Goal: Task Accomplishment & Management: Complete application form

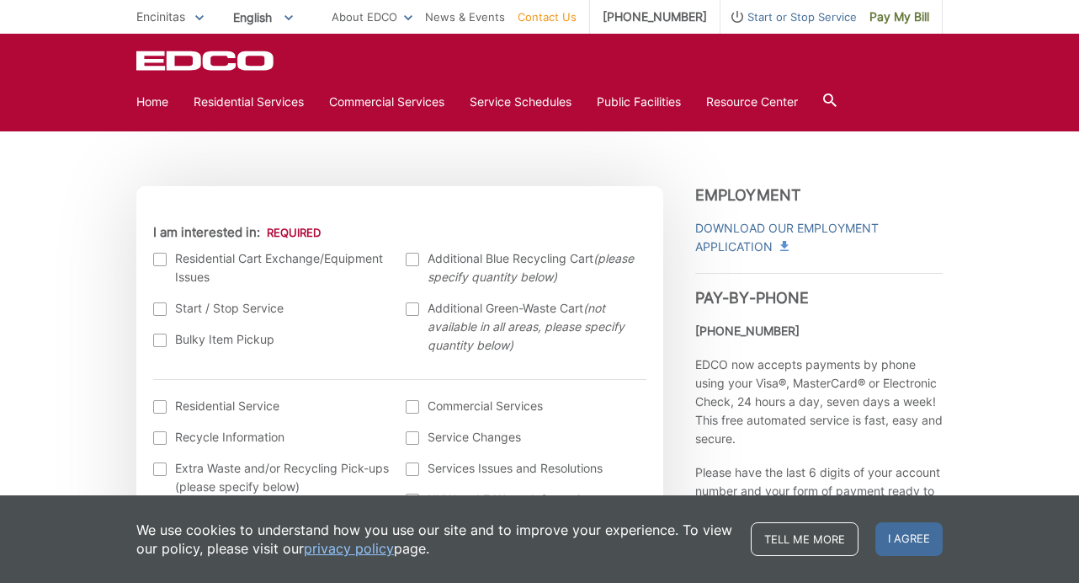
scroll to position [498, 0]
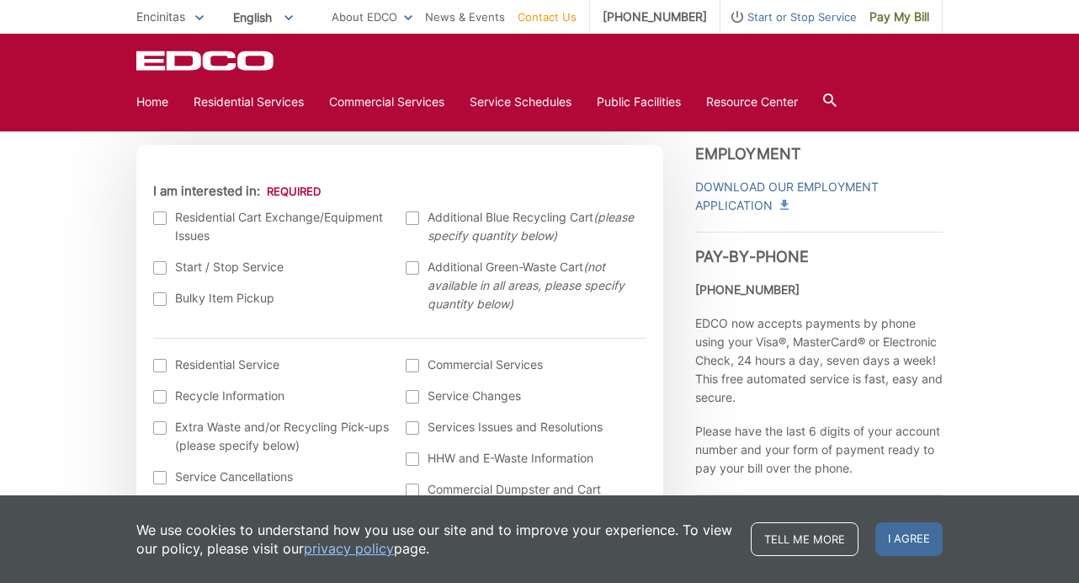
click at [415, 264] on div at bounding box center [412, 267] width 13 height 13
click at [0, 0] on input "Additional Green-Waste Cart (not available in all areas, please specify quantit…" at bounding box center [0, 0] width 0 height 0
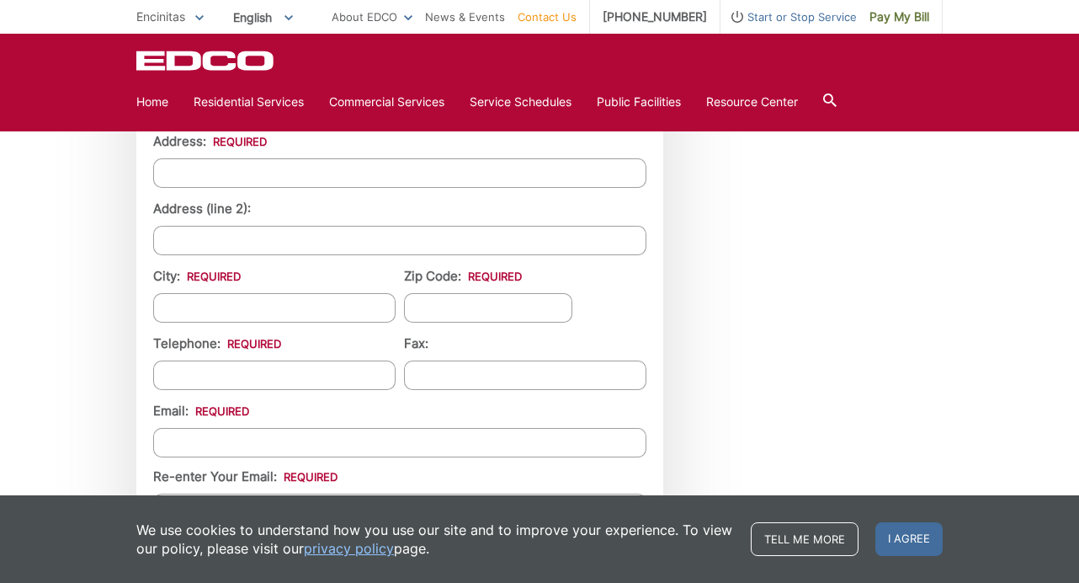
scroll to position [1599, 0]
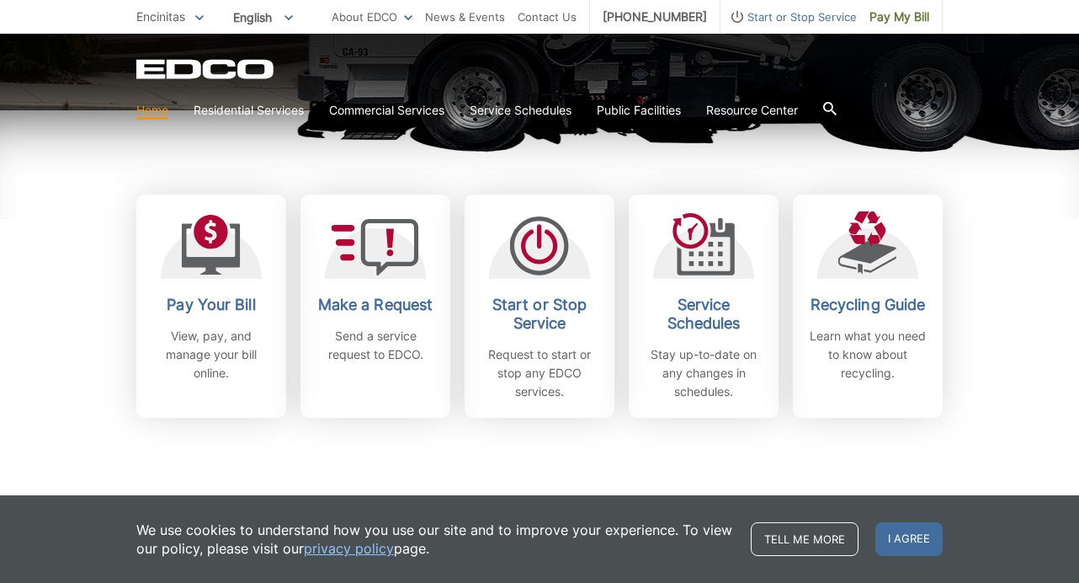
scroll to position [456, 0]
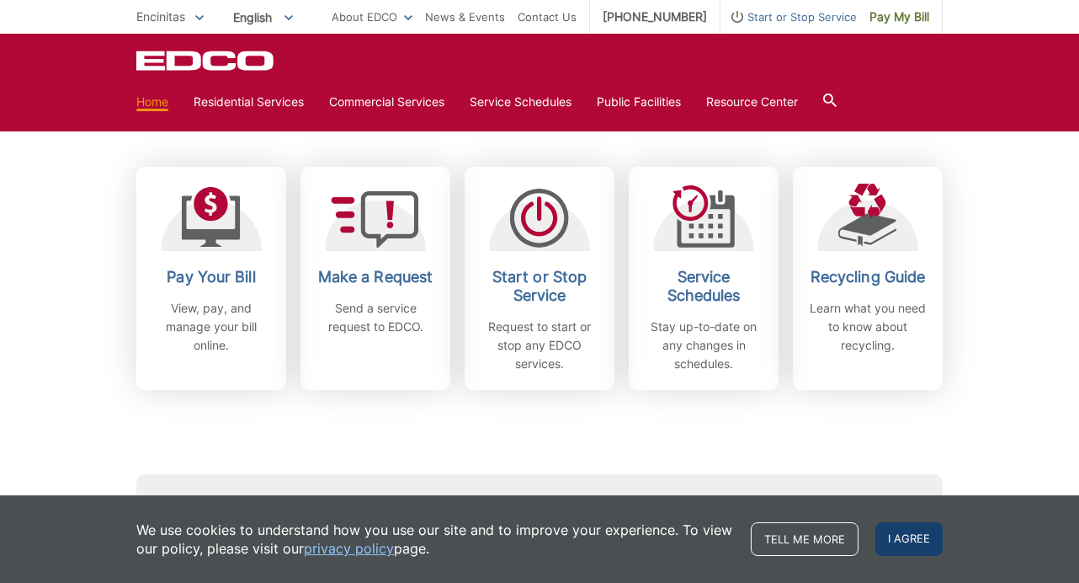
click at [902, 535] on span "I agree" at bounding box center [909, 539] width 67 height 34
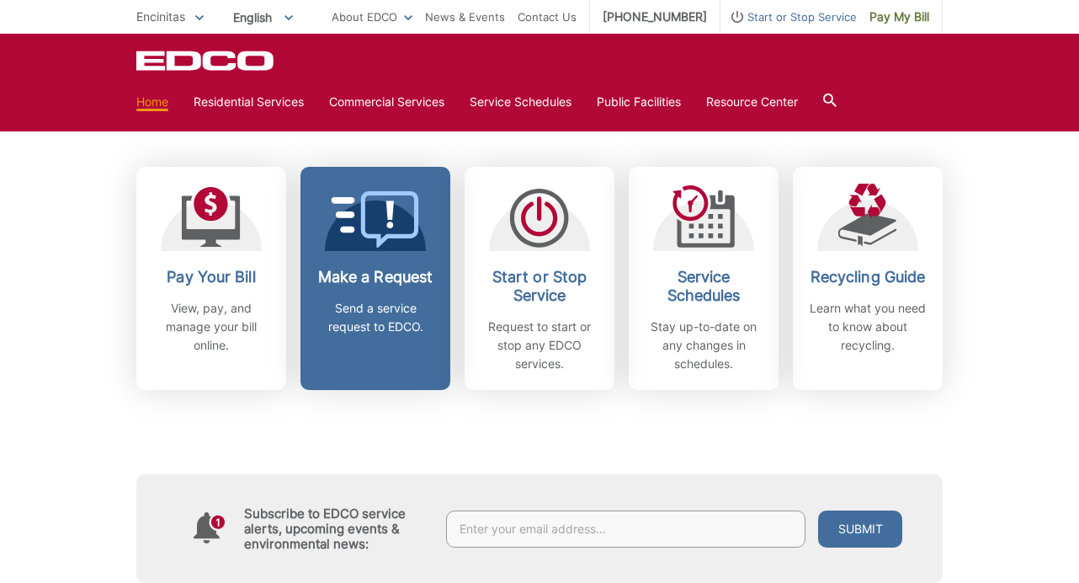
click at [377, 262] on link "Make a Request Send a service request to EDCO." at bounding box center [376, 278] width 150 height 223
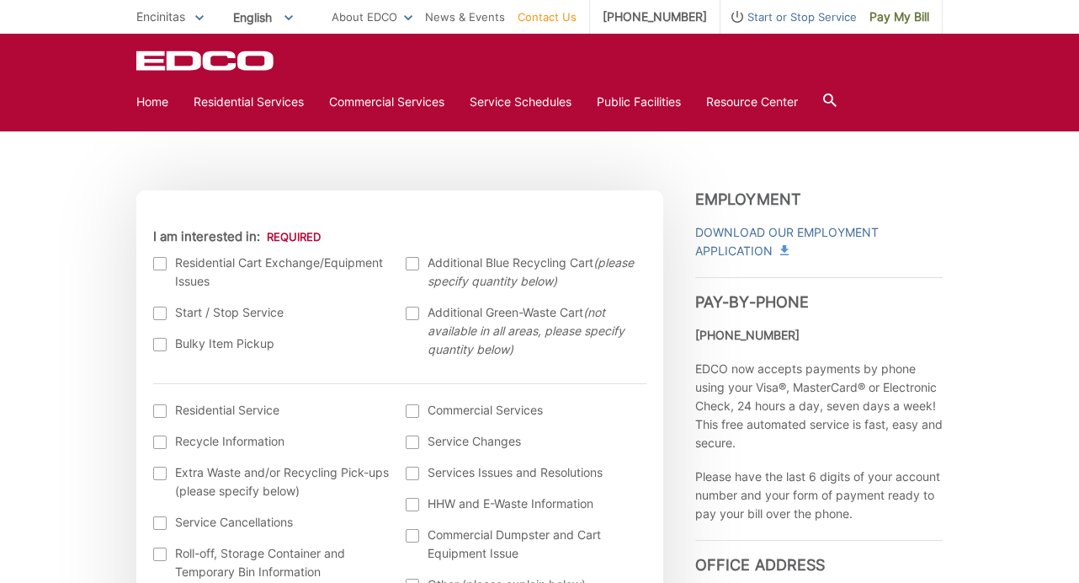
scroll to position [465, 0]
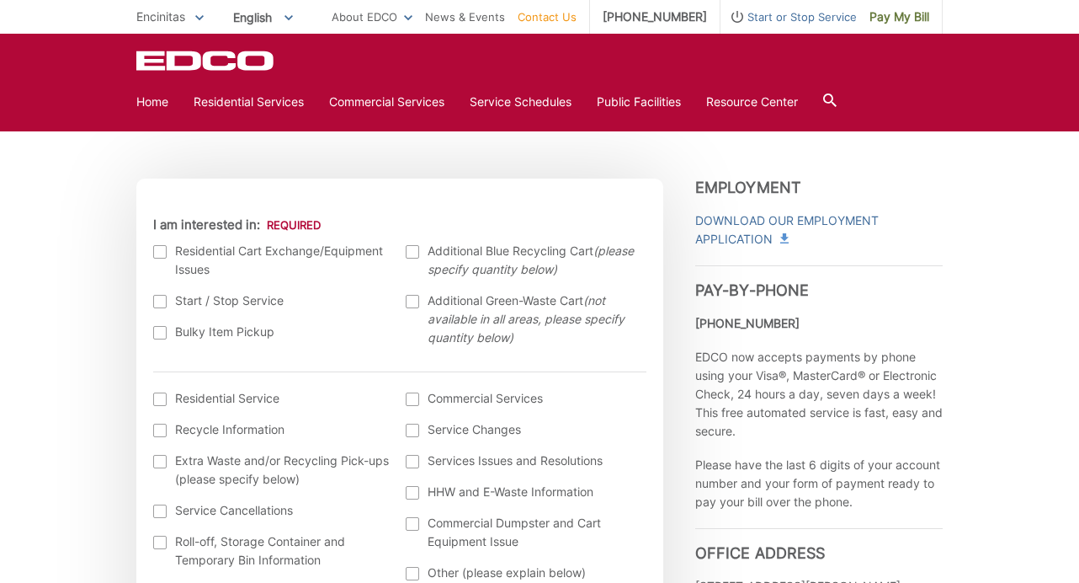
click at [411, 299] on div at bounding box center [412, 301] width 13 height 13
click at [0, 0] on input "Additional Green-Waste Cart (not available in all areas, please specify quantit…" at bounding box center [0, 0] width 0 height 0
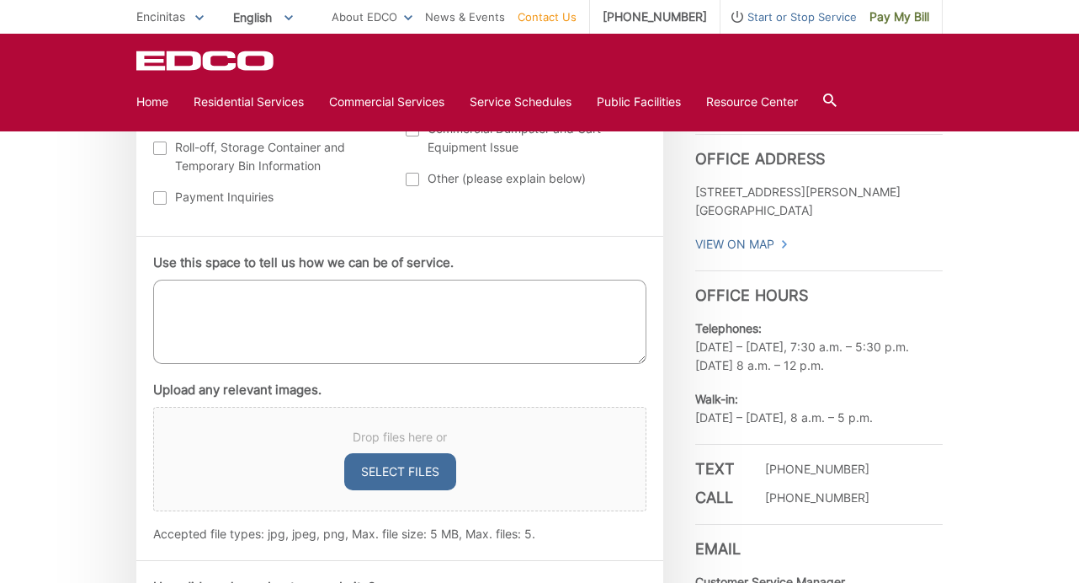
scroll to position [868, 0]
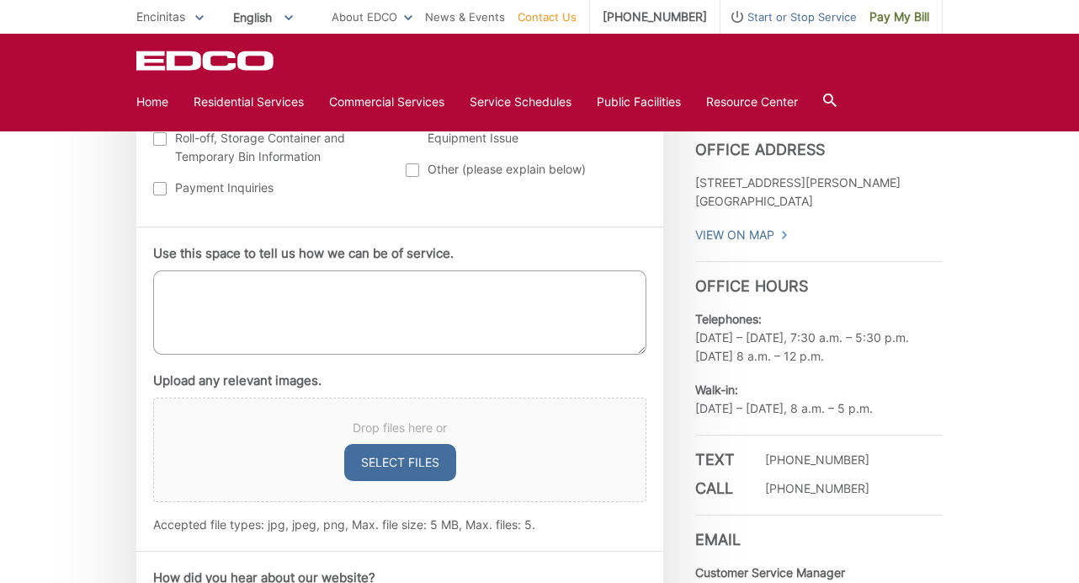
click at [405, 288] on textarea "Use this space to tell us how we can be of service." at bounding box center [399, 312] width 493 height 84
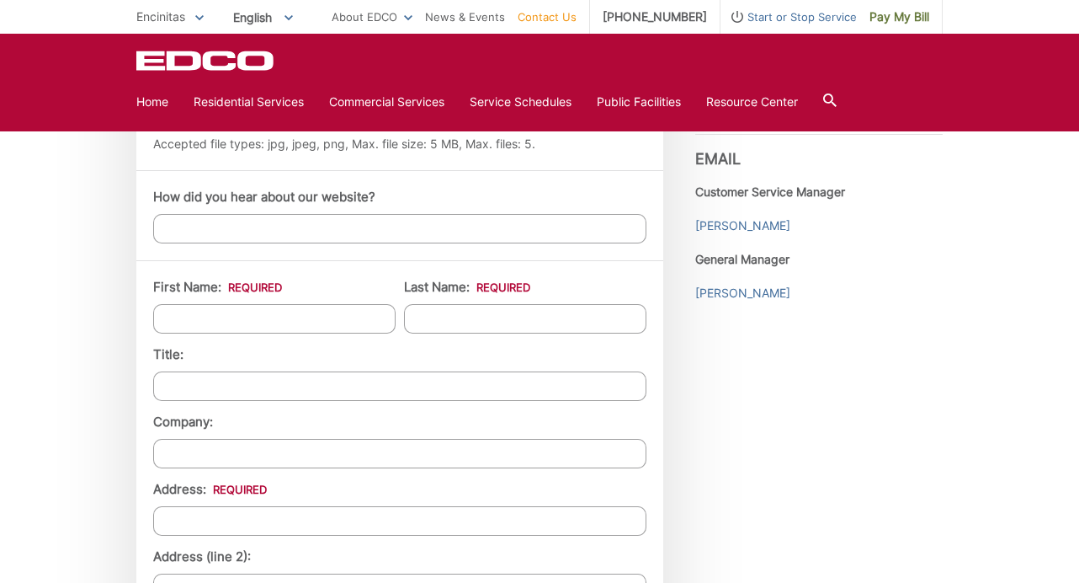
scroll to position [1253, 0]
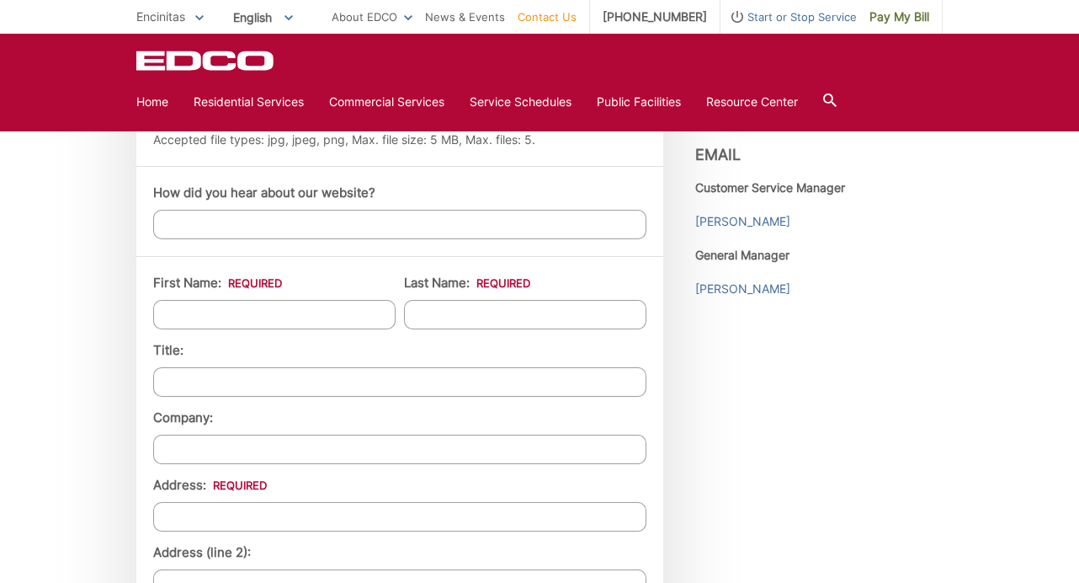
type textarea "I currently have two green waste carts and would like two additional carts. I'l…"
click at [300, 315] on input "First Name: *" at bounding box center [274, 314] width 242 height 29
type input "Michael"
type input "Millenacker"
type input "123 Liszt Ave"
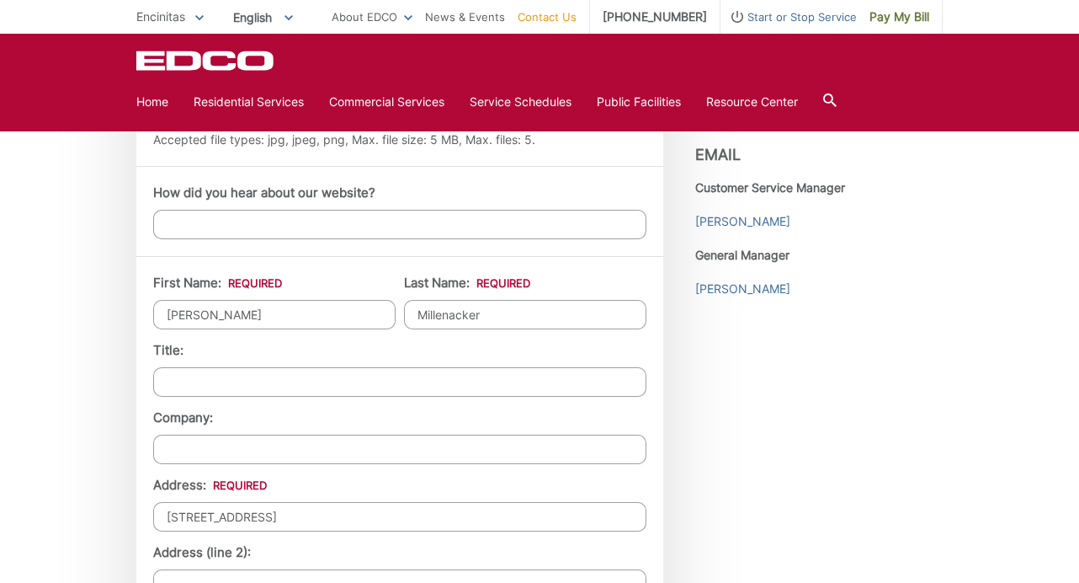
type input "Cardiff by the Sea"
type input "92007"
type input "7604158987"
type input "millenackerm@gmail.com"
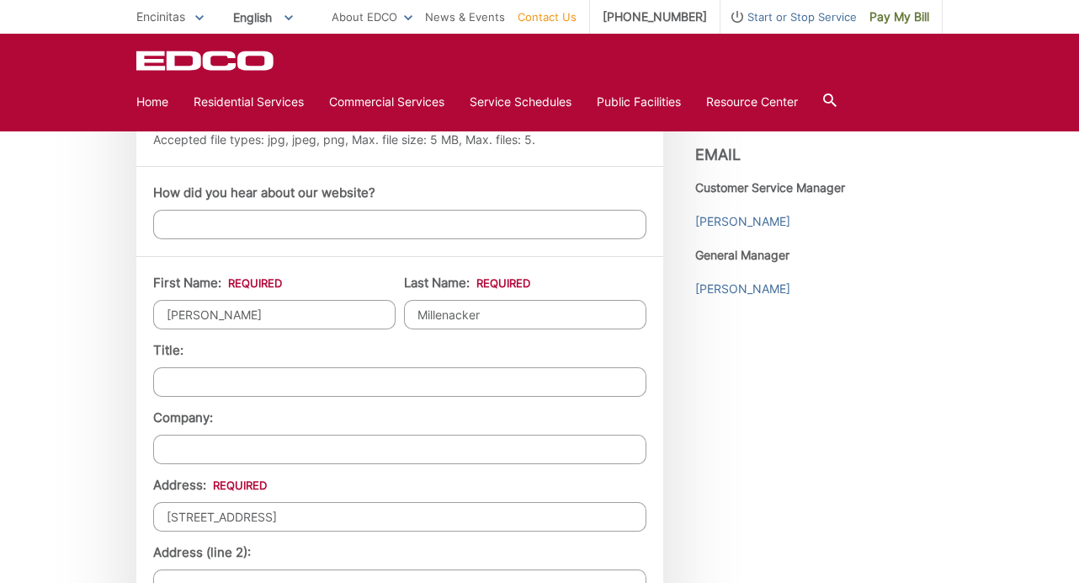
type input "(760) 415-8987"
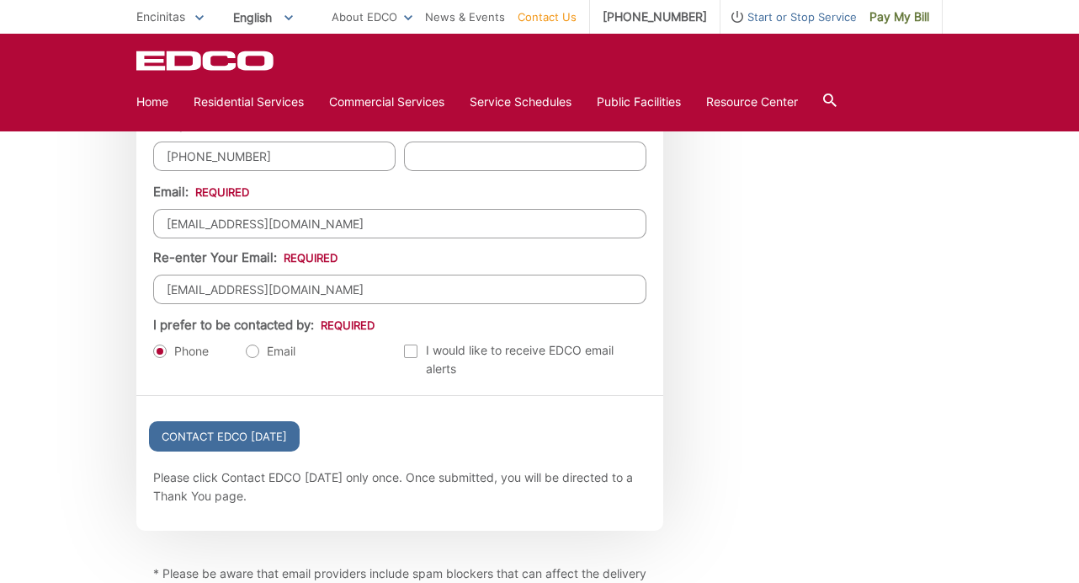
scroll to position [1829, 0]
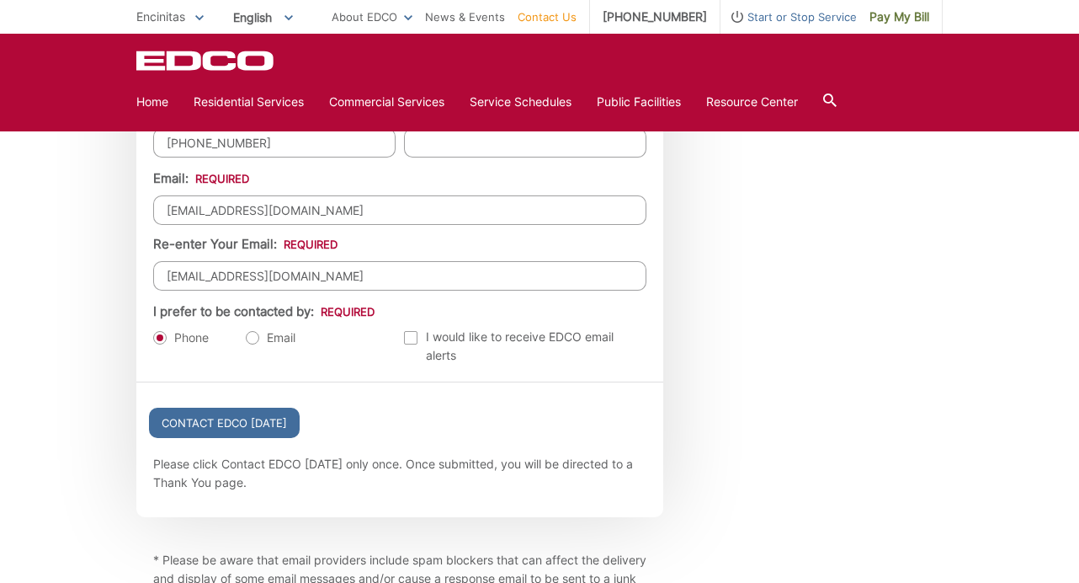
click at [251, 338] on label "Email" at bounding box center [271, 337] width 50 height 17
radio input "true"
click at [203, 422] on input "Contact EDCO [DATE]" at bounding box center [224, 422] width 151 height 30
